Goal: Transaction & Acquisition: Purchase product/service

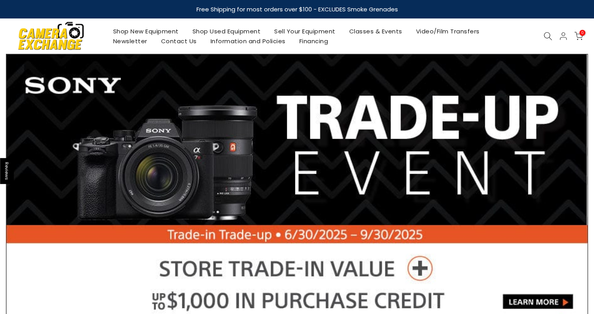
click at [165, 31] on link "Shop New Equipment" at bounding box center [145, 31] width 79 height 10
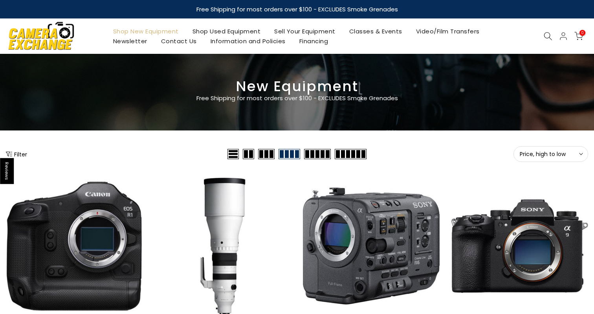
click at [548, 33] on icon at bounding box center [547, 36] width 9 height 9
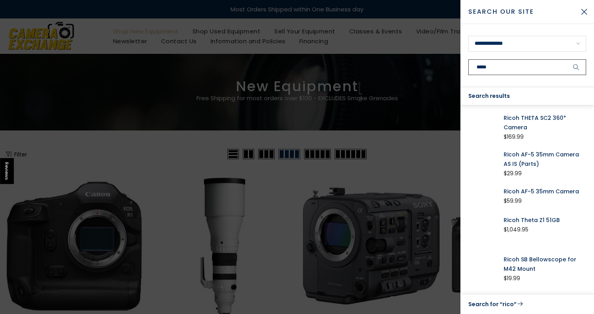
type input "*****"
click at [576, 67] on button "submit" at bounding box center [576, 67] width 20 height 16
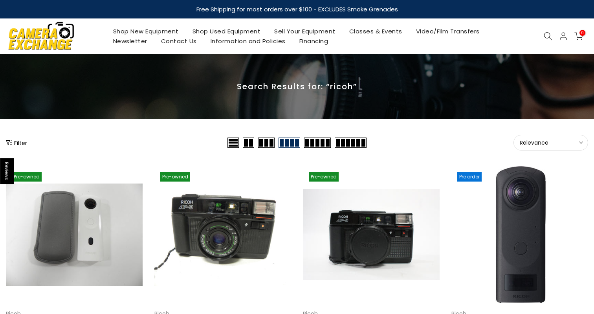
click at [154, 31] on link "Shop New Equipment" at bounding box center [145, 31] width 79 height 10
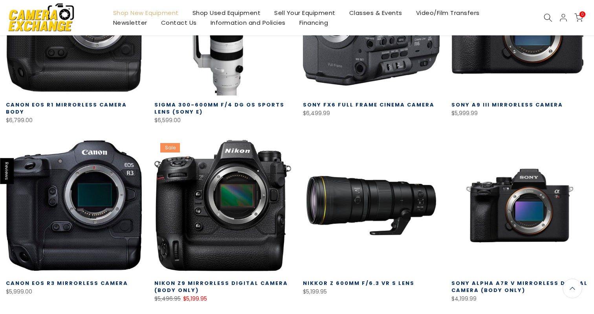
scroll to position [66, 0]
